Goal: Find contact information

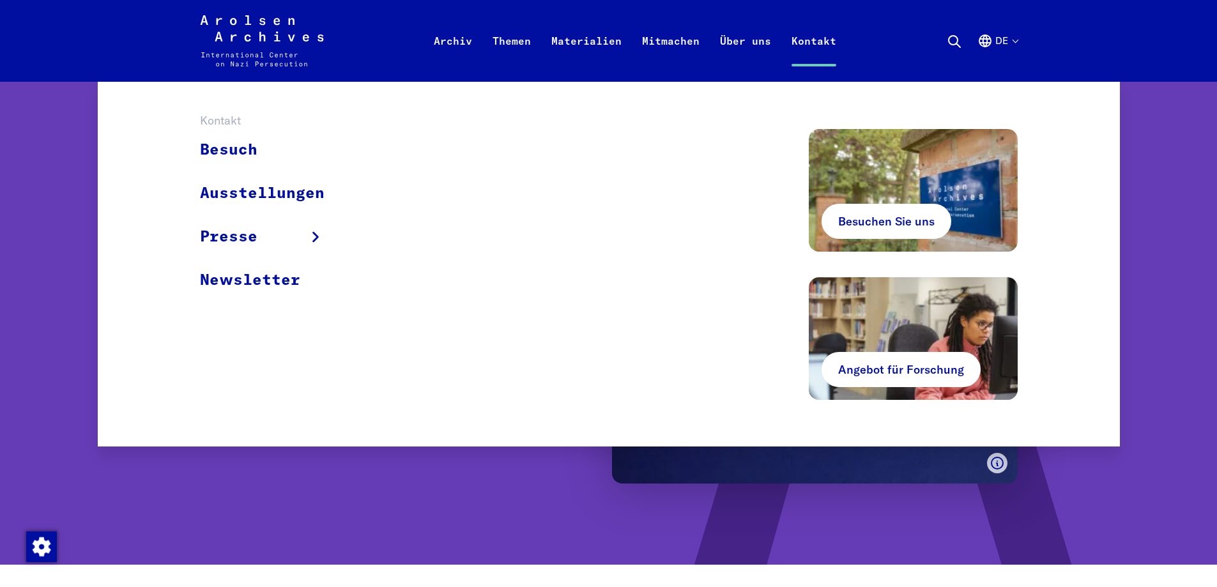
click at [133, 222] on div "Besuch Ausstellungen Presse Pressefotos Pressekontakt Newsletter Besuchen Sie u…" at bounding box center [609, 264] width 1022 height 365
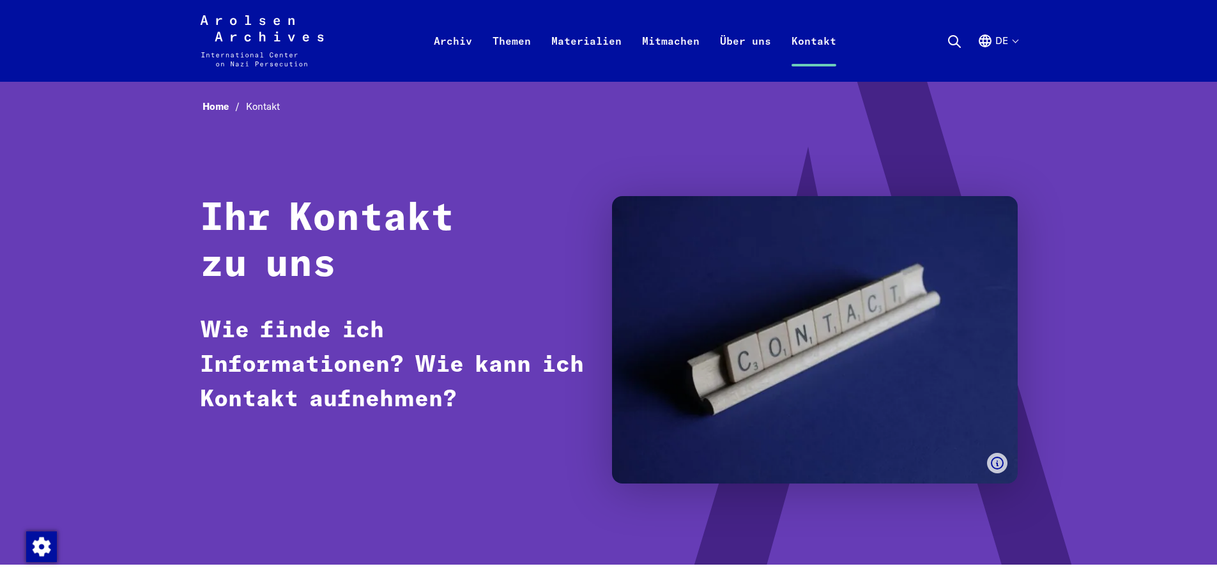
click at [1178, 208] on div "Home Kontakt Ihr Kontakt zu uns Wie finde ich Informationen? Wie kann ich Konta…" at bounding box center [608, 323] width 1217 height 483
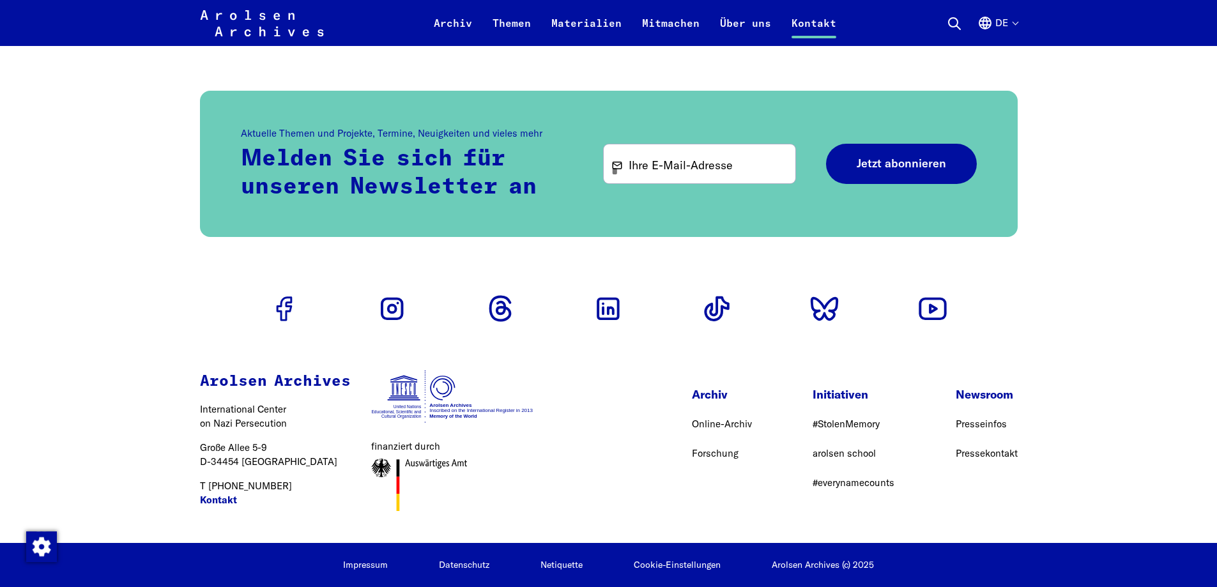
scroll to position [4192, 0]
drag, startPoint x: 183, startPoint y: 412, endPoint x: 299, endPoint y: 466, distance: 127.7
click at [299, 466] on div "Arolsen Archives International Center on Nazi [MEDICAL_DATA] [STREET_ADDRESS] T…" at bounding box center [367, 443] width 436 height 199
copy div "International Center on Nazi [MEDICAL_DATA] [STREET_ADDRESS]"
click at [552, 492] on div "Arolsen Archives International Center on Nazi [MEDICAL_DATA] [STREET_ADDRESS] T…" at bounding box center [367, 443] width 436 height 199
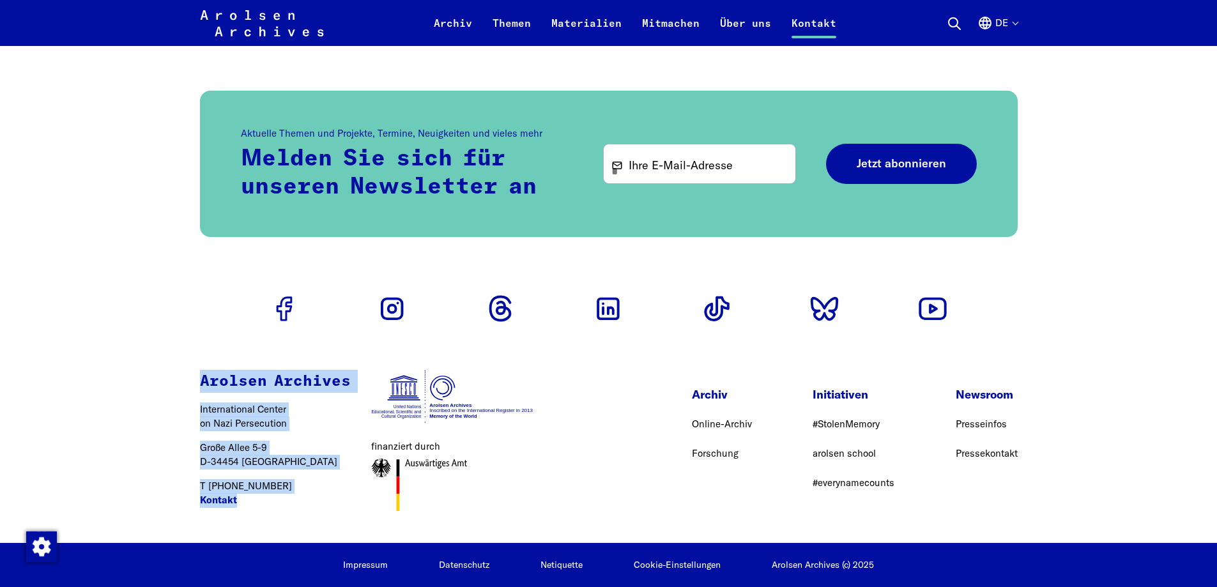
drag, startPoint x: 199, startPoint y: 383, endPoint x: 365, endPoint y: 384, distance: 165.4
click at [365, 384] on div "Arolsen Archives International Center on Nazi [MEDICAL_DATA] [STREET_ADDRESS] T…" at bounding box center [367, 443] width 436 height 199
click at [360, 384] on div "Arolsen Archives International Center on Nazi [MEDICAL_DATA] [STREET_ADDRESS] T…" at bounding box center [367, 443] width 436 height 199
click at [181, 389] on div "Arolsen Archives International Center on Nazi [MEDICAL_DATA] [STREET_ADDRESS] T…" at bounding box center [367, 443] width 436 height 199
click at [153, 388] on div "Arolsen Archives International Center on Nazi [MEDICAL_DATA] [STREET_ADDRESS] T…" at bounding box center [367, 443] width 436 height 199
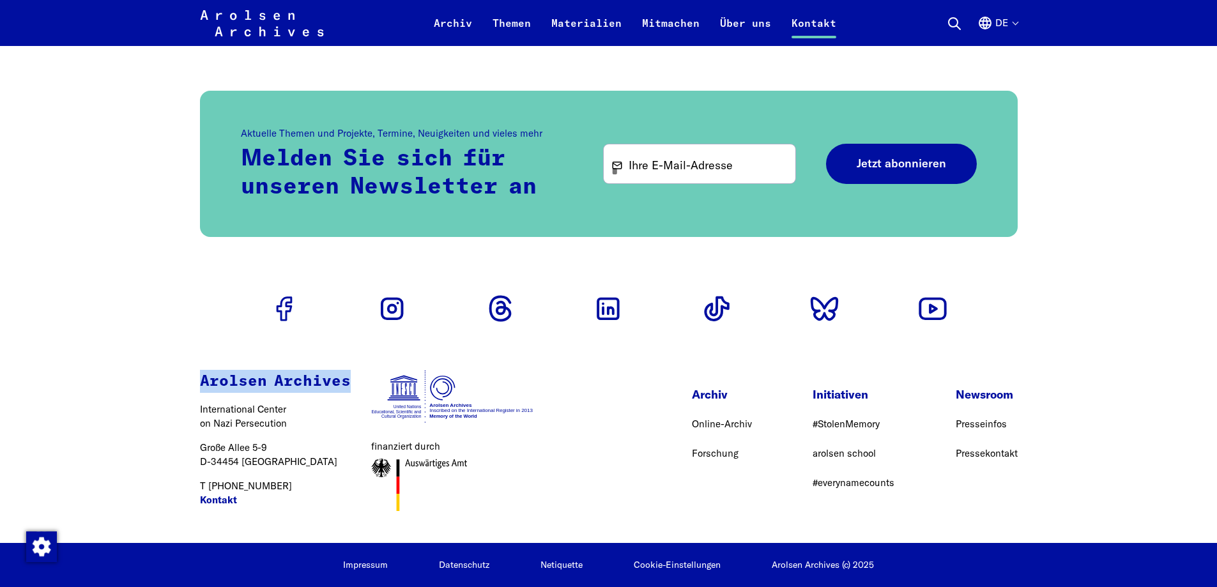
drag, startPoint x: 201, startPoint y: 379, endPoint x: 346, endPoint y: 383, distance: 145.0
click at [346, 383] on strong "Arolsen Archives" at bounding box center [275, 381] width 151 height 15
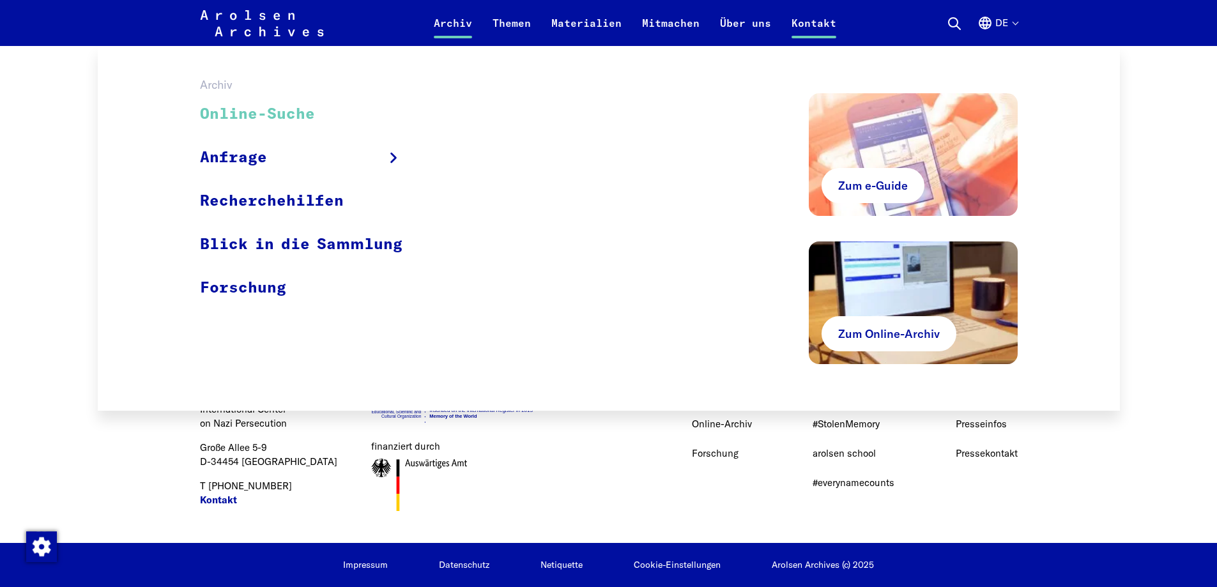
click at [263, 117] on link "Online-Suche" at bounding box center [309, 114] width 219 height 43
